Goal: Information Seeking & Learning: Learn about a topic

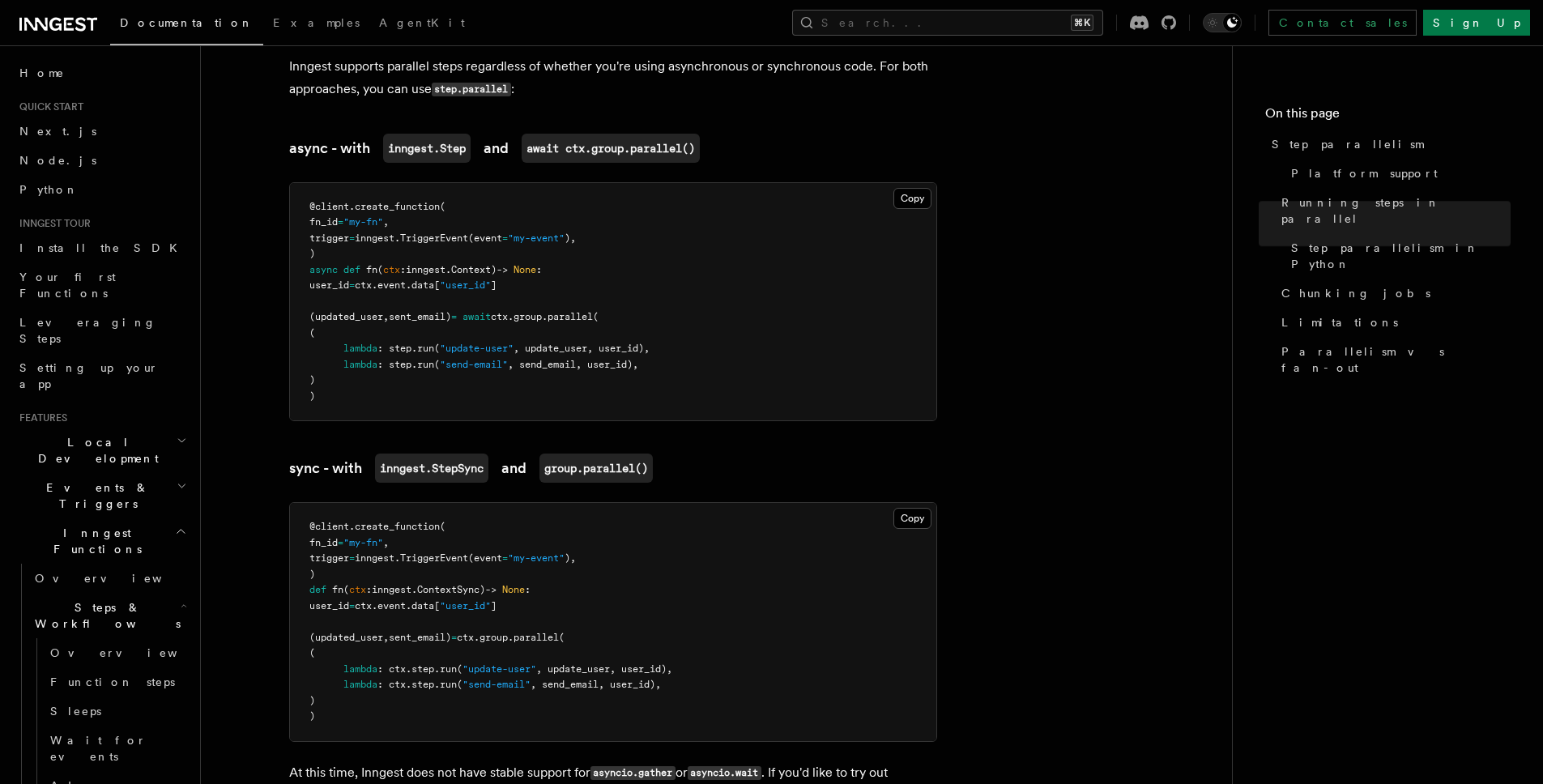
scroll to position [1184, 0]
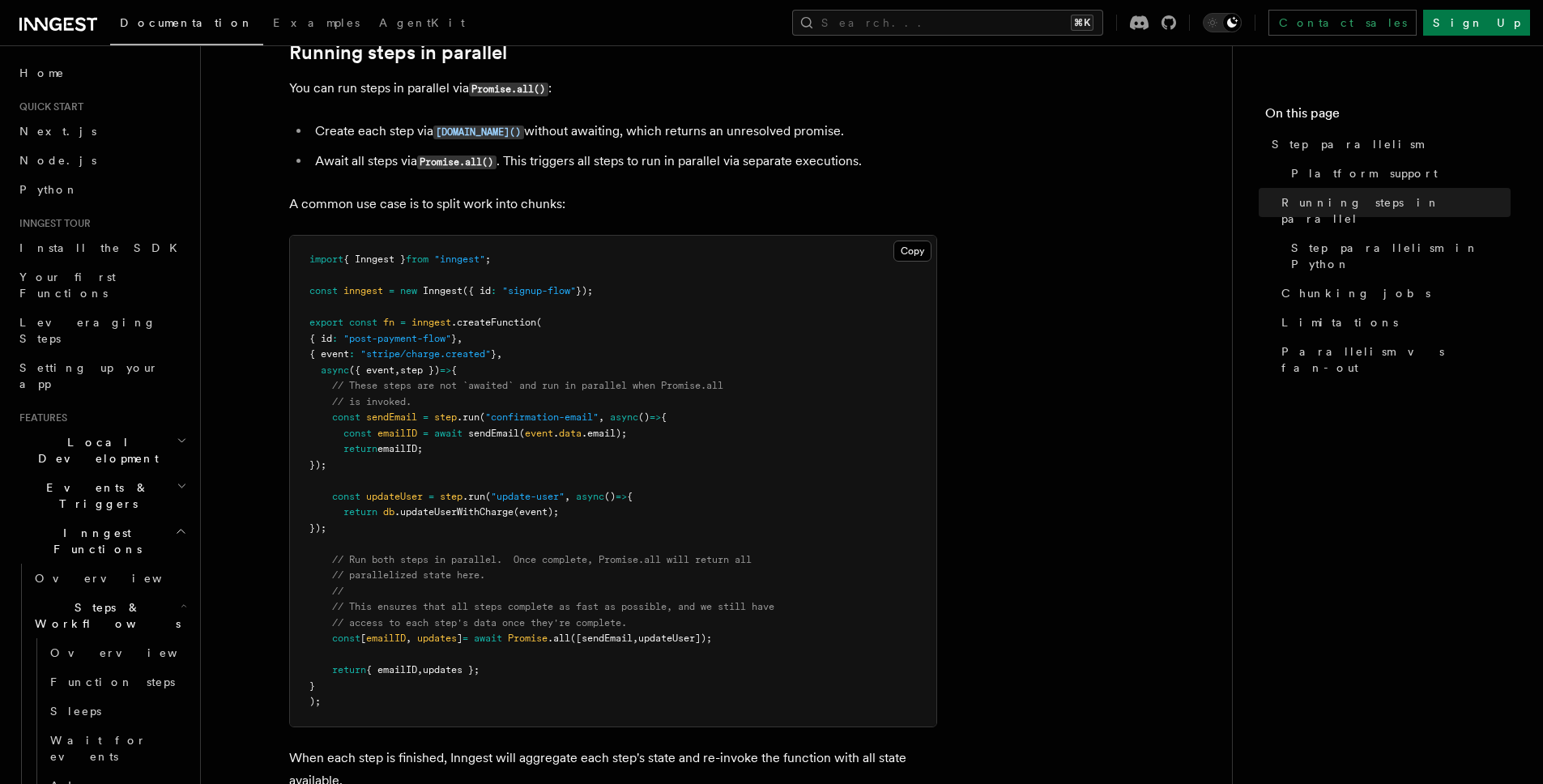
scroll to position [370, 0]
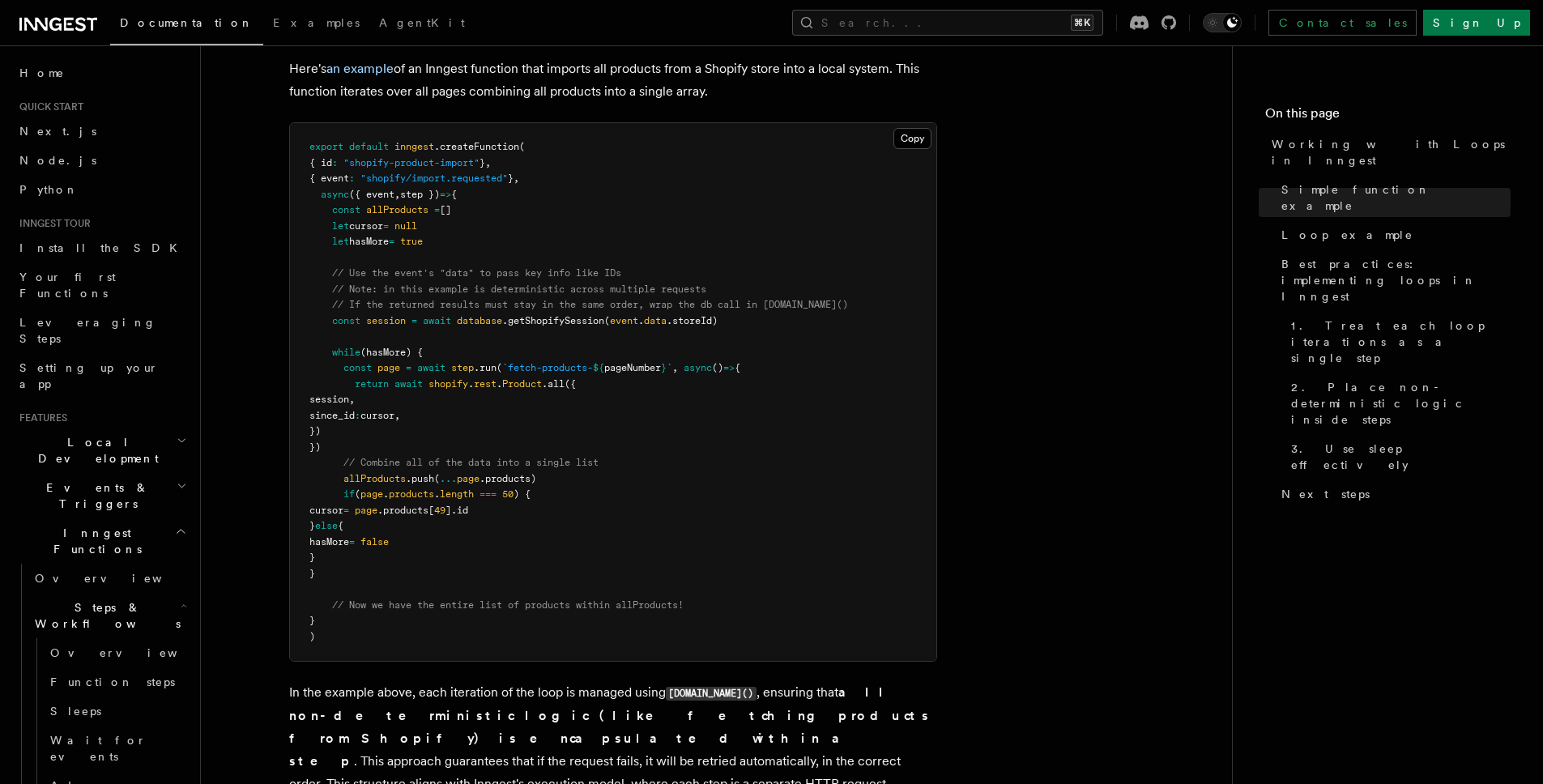
scroll to position [1603, 0]
